Goal: Task Accomplishment & Management: Use online tool/utility

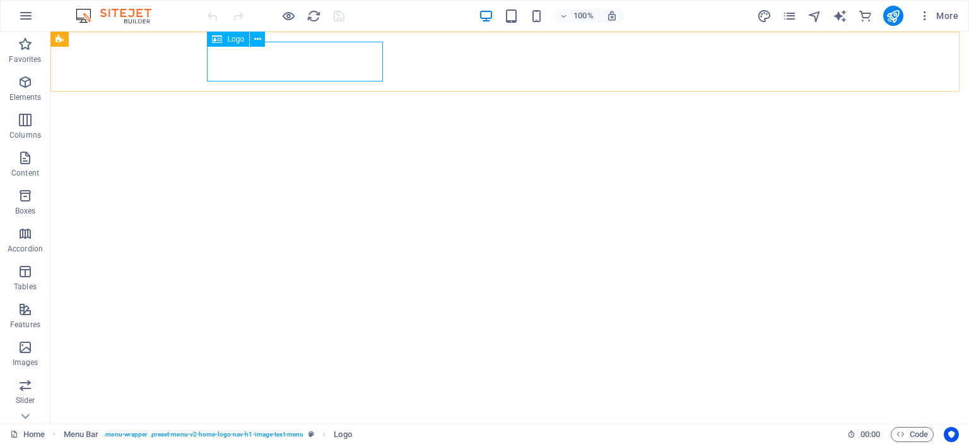
click at [237, 35] on span "Logo" at bounding box center [235, 39] width 17 height 8
click at [257, 37] on icon at bounding box center [257, 39] width 7 height 13
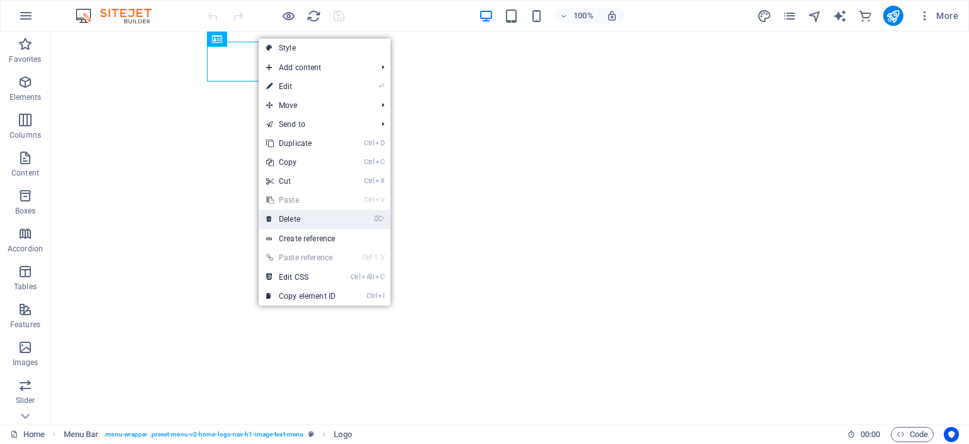
click at [326, 216] on link "⌦ Delete" at bounding box center [301, 218] width 85 height 19
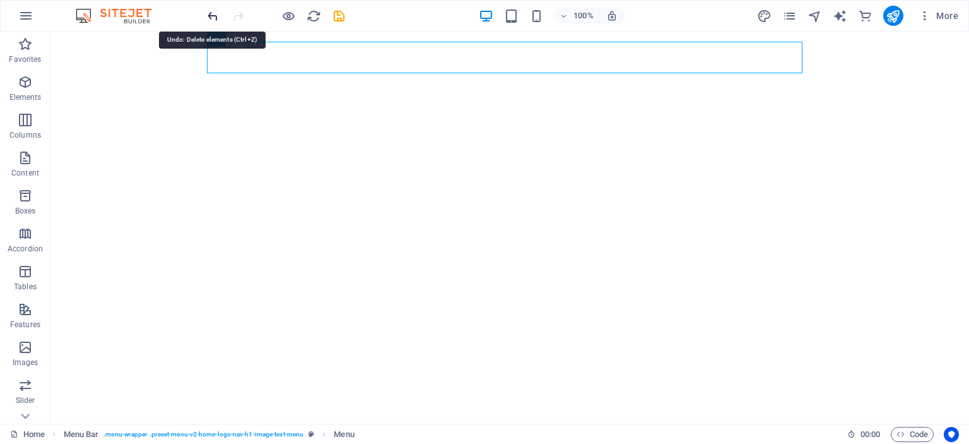
click at [215, 16] on icon "undo" at bounding box center [213, 16] width 15 height 15
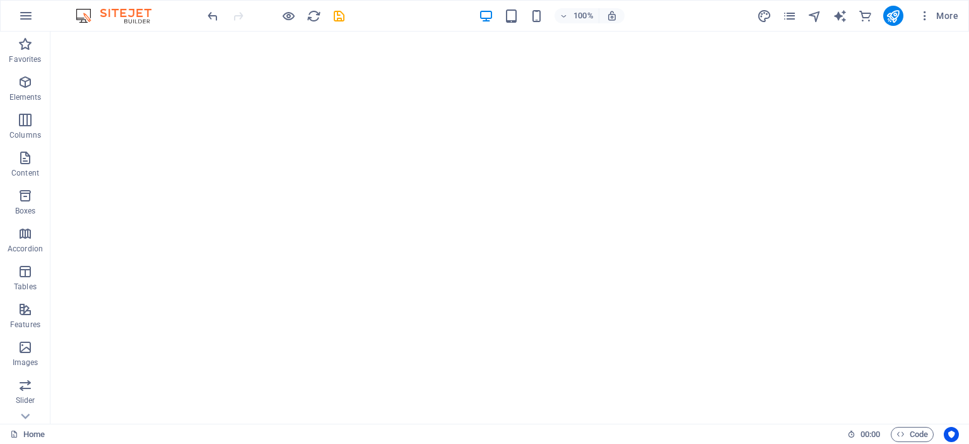
click at [197, 12] on div "100% More" at bounding box center [485, 16] width 968 height 30
click at [218, 15] on icon "undo" at bounding box center [213, 16] width 15 height 15
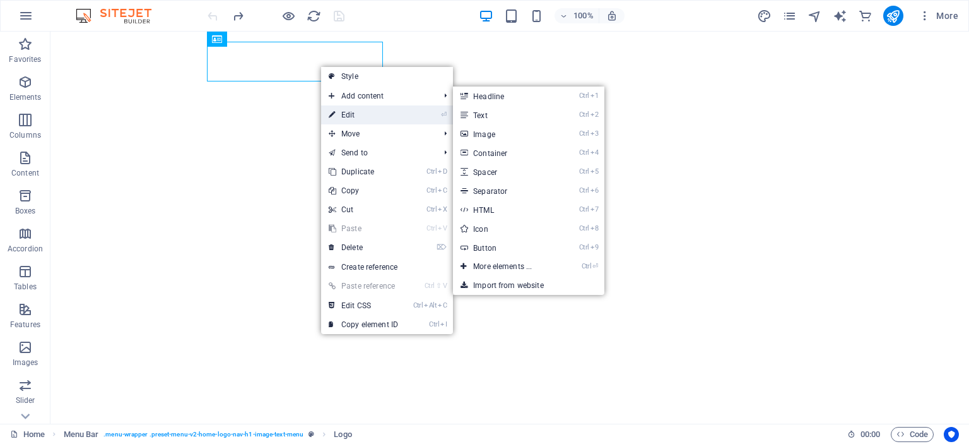
click at [367, 112] on link "⏎ Edit" at bounding box center [363, 114] width 85 height 19
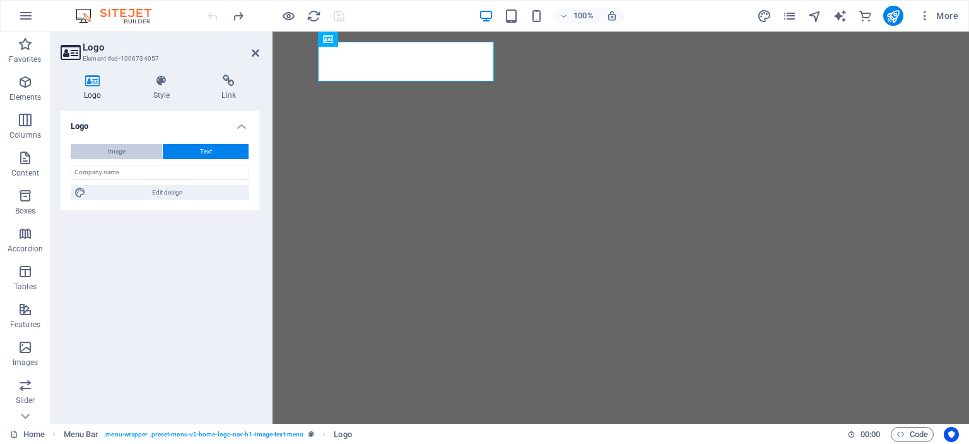
click at [139, 151] on button "Image" at bounding box center [116, 151] width 91 height 15
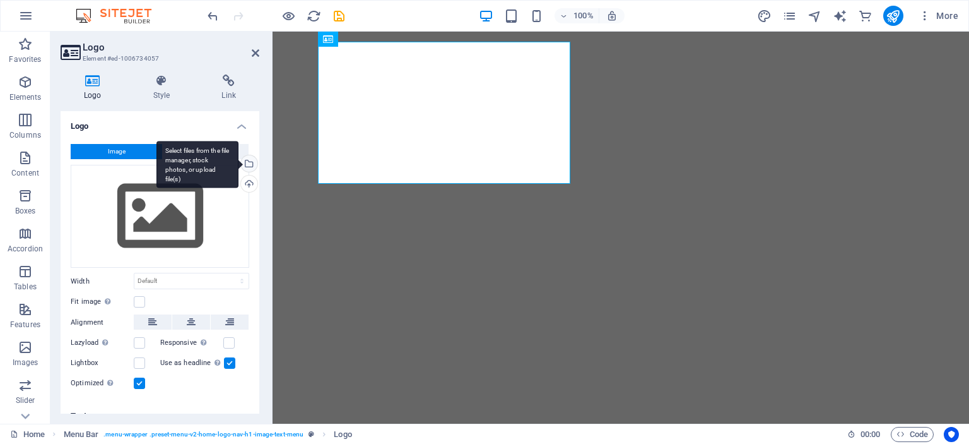
click at [247, 163] on div "Select files from the file manager, stock photos, or upload file(s)" at bounding box center [248, 164] width 19 height 19
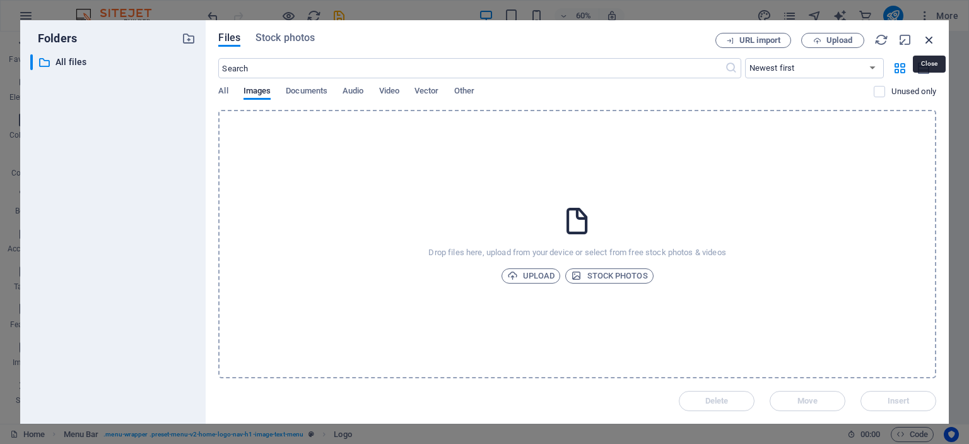
click at [930, 35] on icon "button" at bounding box center [930, 40] width 14 height 14
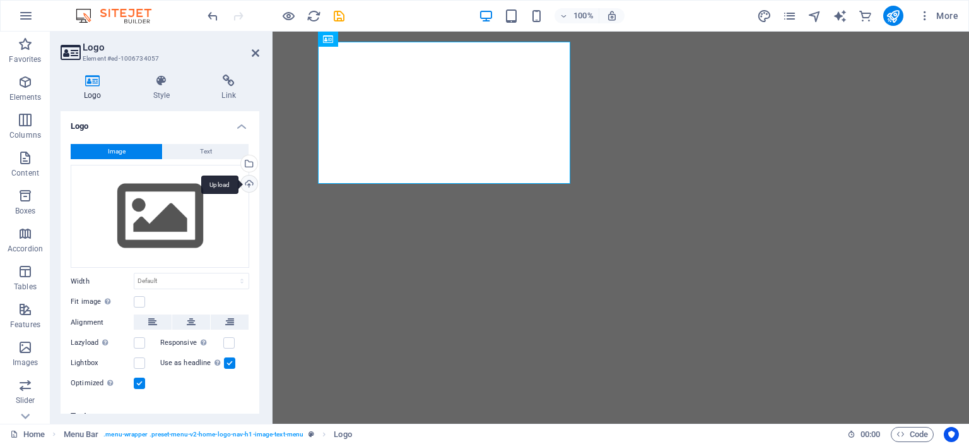
click at [240, 184] on div "Upload" at bounding box center [248, 184] width 19 height 19
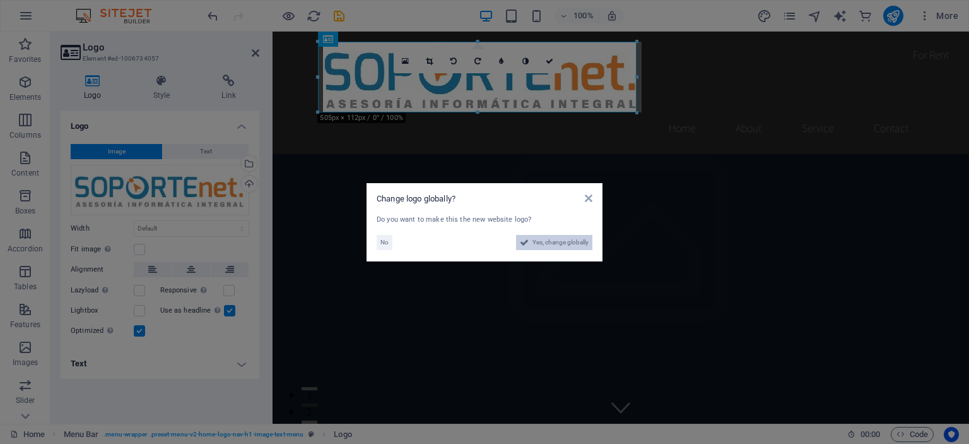
click at [562, 239] on span "Yes, change globally" at bounding box center [561, 242] width 56 height 15
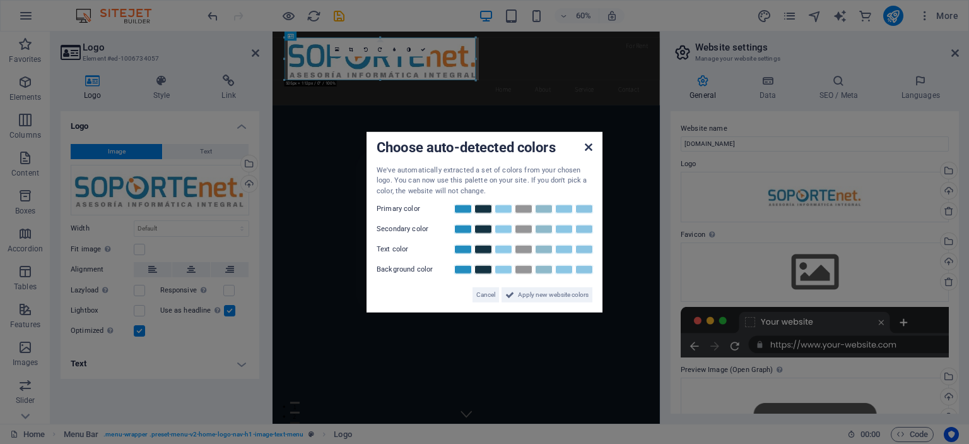
click at [589, 143] on icon at bounding box center [589, 146] width 8 height 10
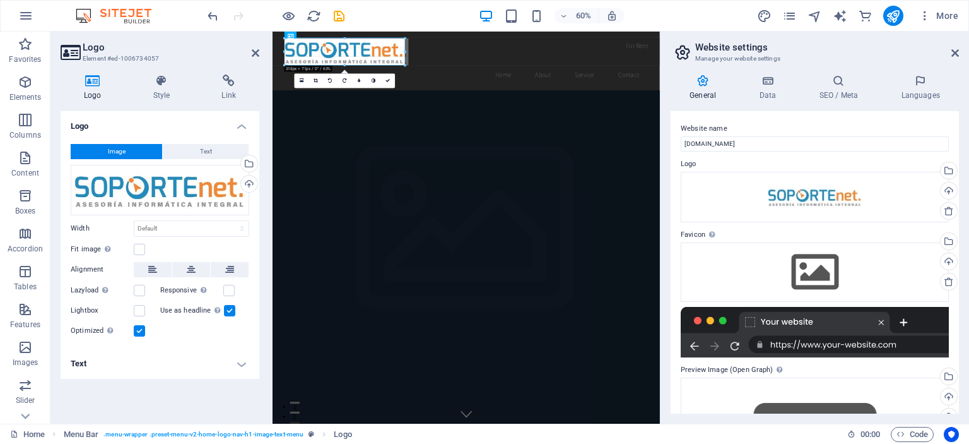
drag, startPoint x: 476, startPoint y: 57, endPoint x: 358, endPoint y: 64, distance: 117.5
type input "319"
select select "px"
click at [579, 88] on nav "Home About Service Contact" at bounding box center [596, 104] width 596 height 32
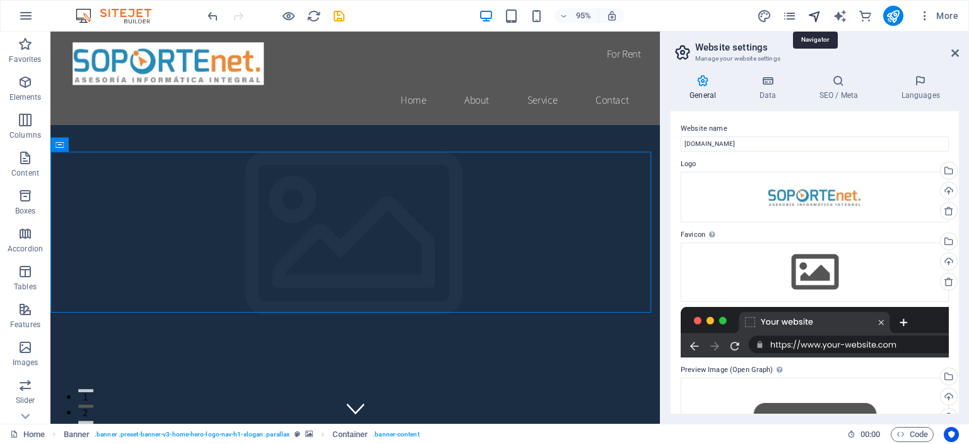
click at [817, 15] on icon "navigator" at bounding box center [815, 16] width 15 height 15
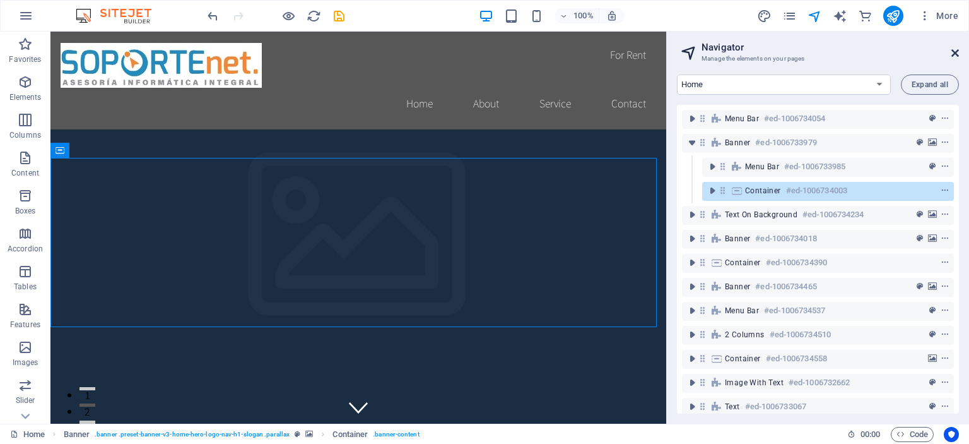
click at [958, 55] on icon at bounding box center [956, 53] width 8 height 10
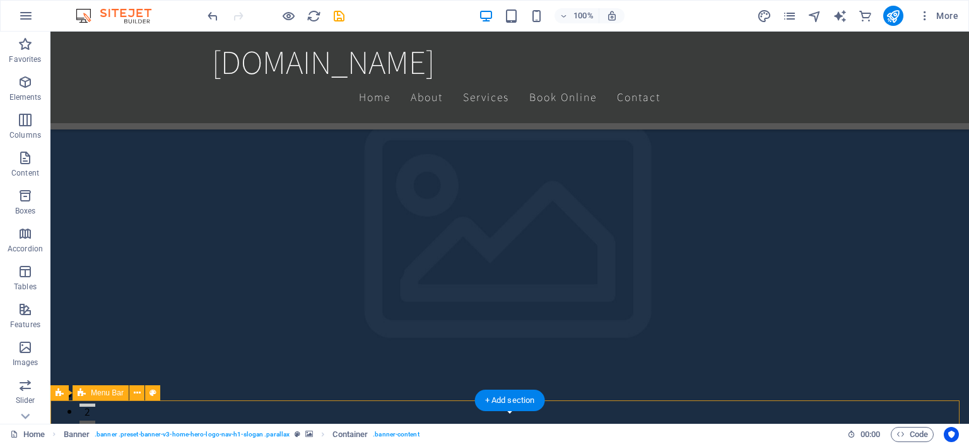
scroll to position [379, 0]
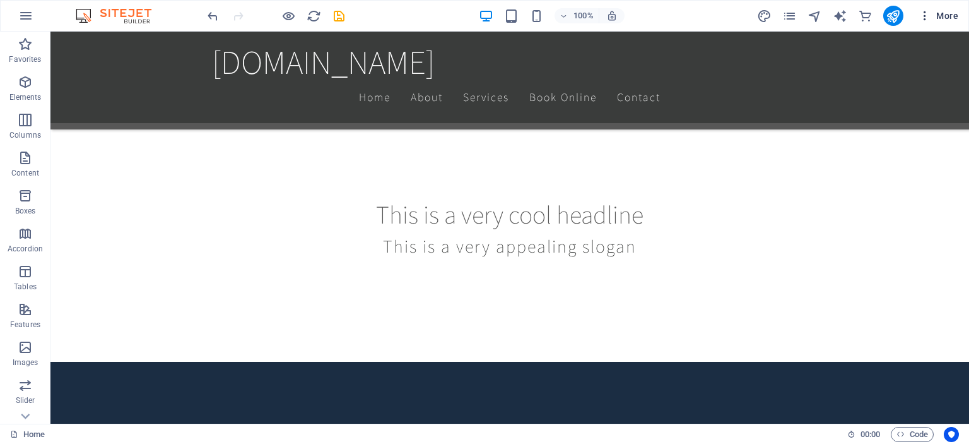
click at [946, 16] on span "More" at bounding box center [939, 15] width 40 height 13
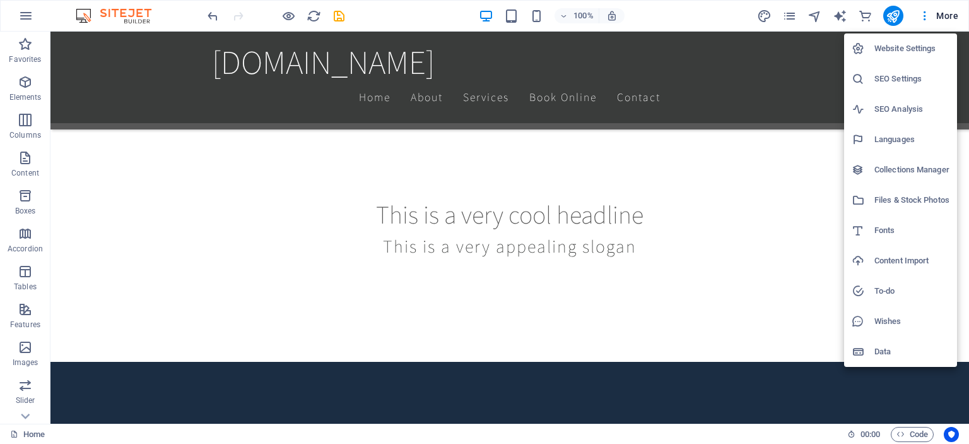
click at [895, 50] on h6 "Website Settings" at bounding box center [912, 48] width 75 height 15
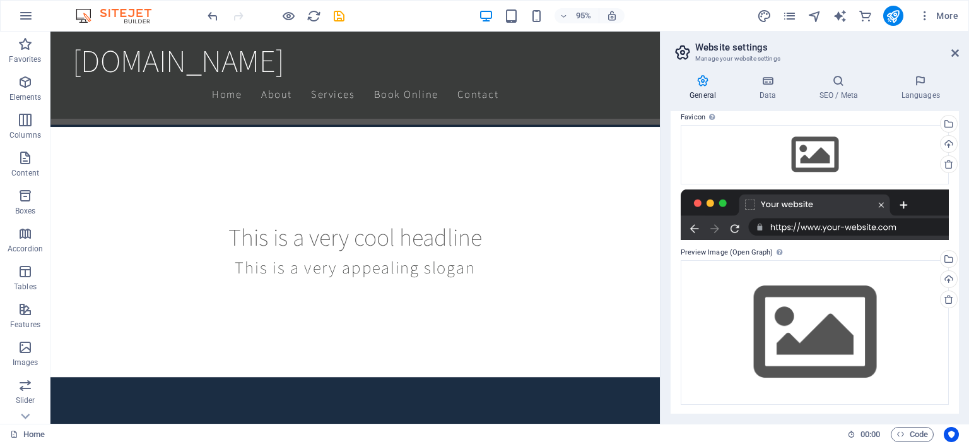
scroll to position [119, 0]
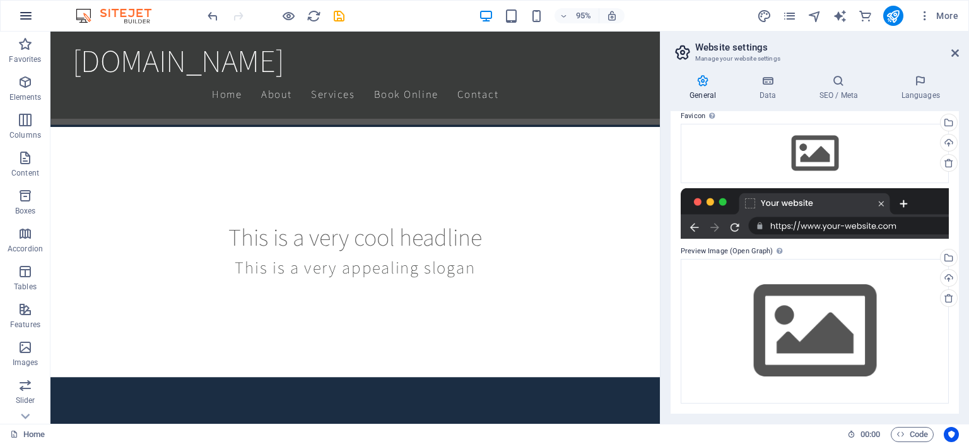
click at [33, 14] on button "button" at bounding box center [26, 16] width 30 height 30
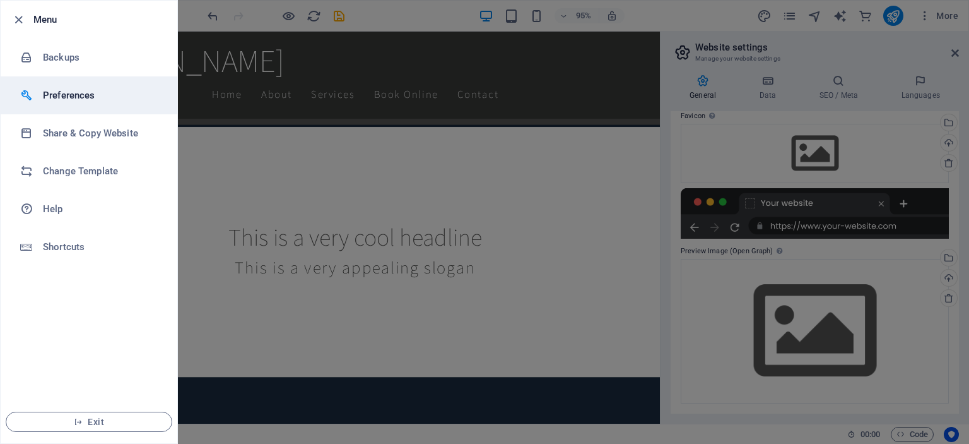
click at [69, 104] on li "Preferences" at bounding box center [89, 95] width 177 height 38
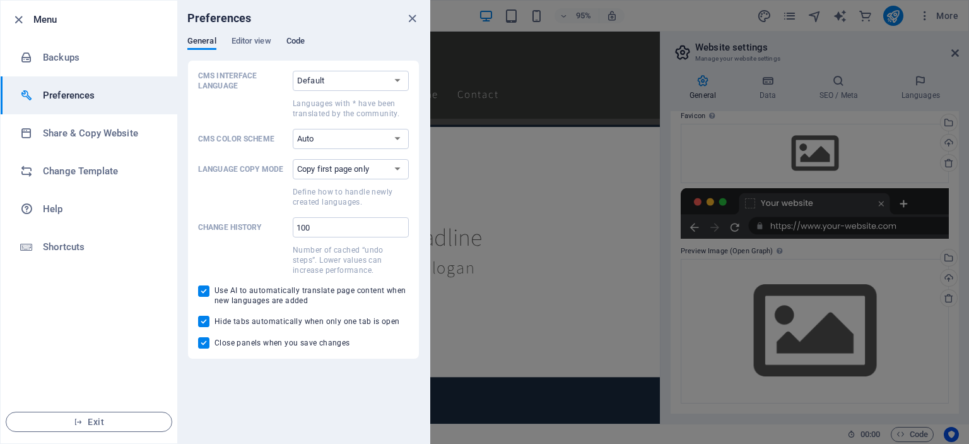
click at [288, 38] on span "Code" at bounding box center [295, 42] width 18 height 18
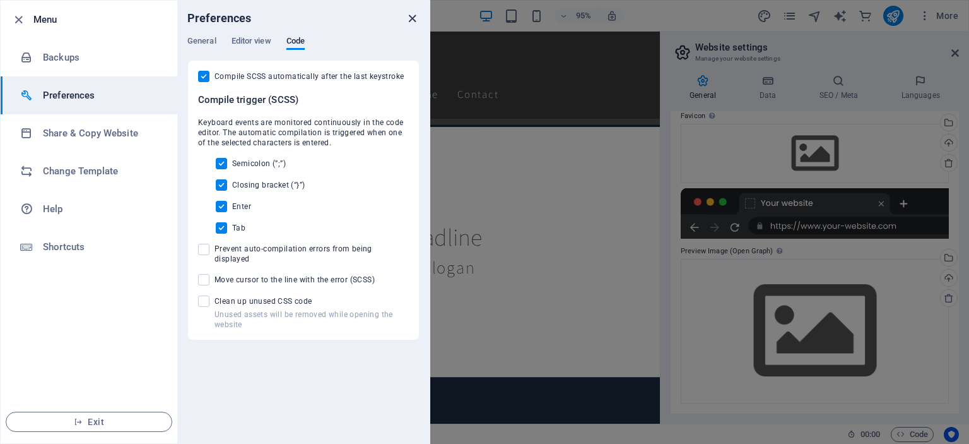
click at [413, 17] on icon "close" at bounding box center [412, 18] width 15 height 15
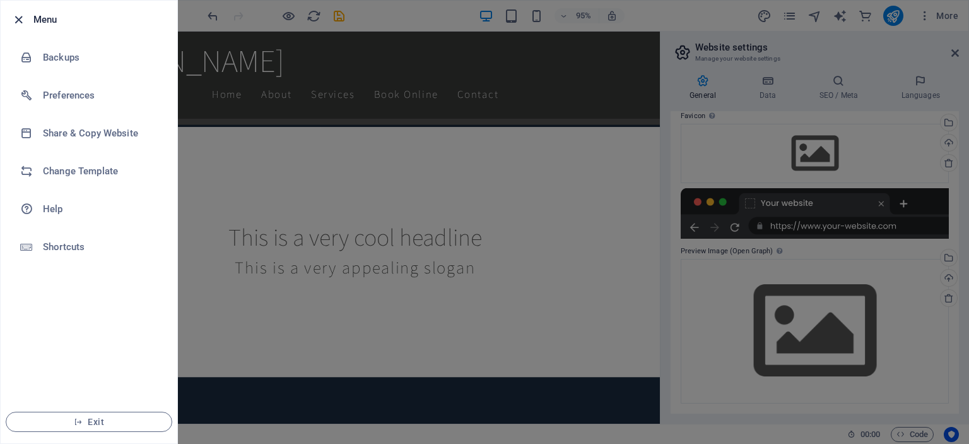
click at [19, 23] on icon "button" at bounding box center [18, 20] width 15 height 15
